Goal: Communication & Community: Participate in discussion

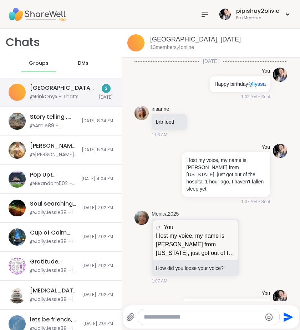
click at [76, 90] on div "[GEOGRAPHIC_DATA], [DATE]" at bounding box center [62, 88] width 65 height 8
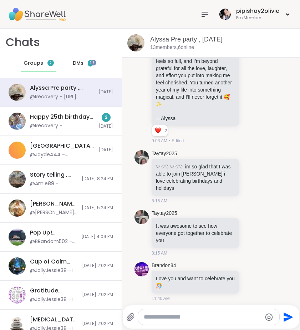
scroll to position [4577, 0]
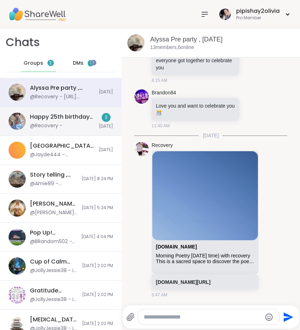
click at [76, 124] on div "Happy 25th birthday [PERSON_NAME] 🎂 , [DATE] @Recovery -" at bounding box center [62, 121] width 65 height 16
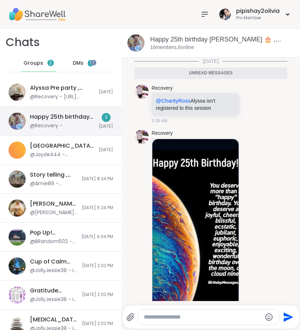
scroll to position [25, 0]
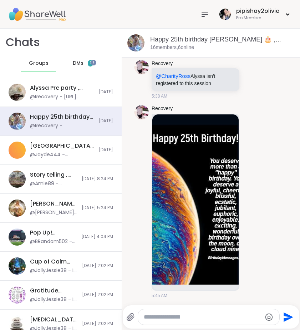
click at [258, 39] on link "Happy 25th birthday [PERSON_NAME] 🎂 , [DATE]" at bounding box center [215, 44] width 131 height 16
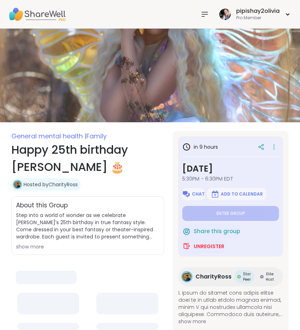
type textarea "*"
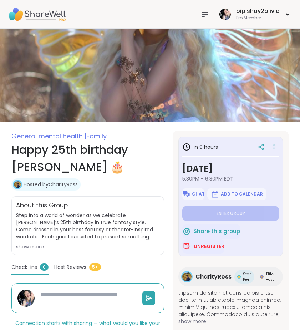
click at [206, 15] on icon at bounding box center [205, 14] width 9 height 9
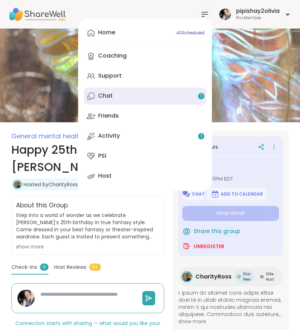
click at [146, 95] on link "Chat 1" at bounding box center [145, 96] width 123 height 17
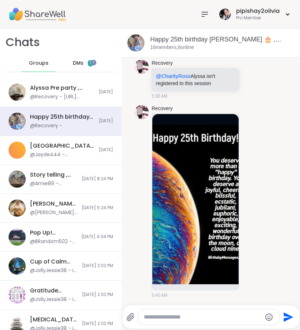
click at [74, 60] on span "DMs" at bounding box center [78, 63] width 11 height 7
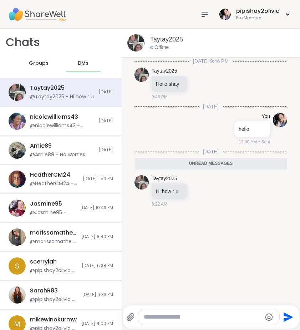
click at [203, 315] on textarea "Type your message" at bounding box center [203, 316] width 118 height 7
type textarea "**********"
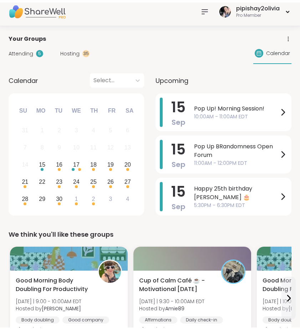
scroll to position [27, 0]
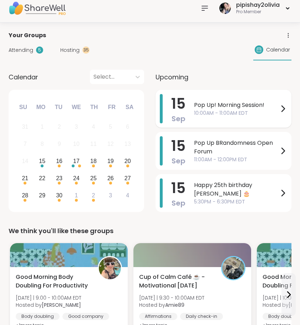
click at [283, 110] on icon at bounding box center [283, 109] width 3 height 6
